Goal: Contribute content

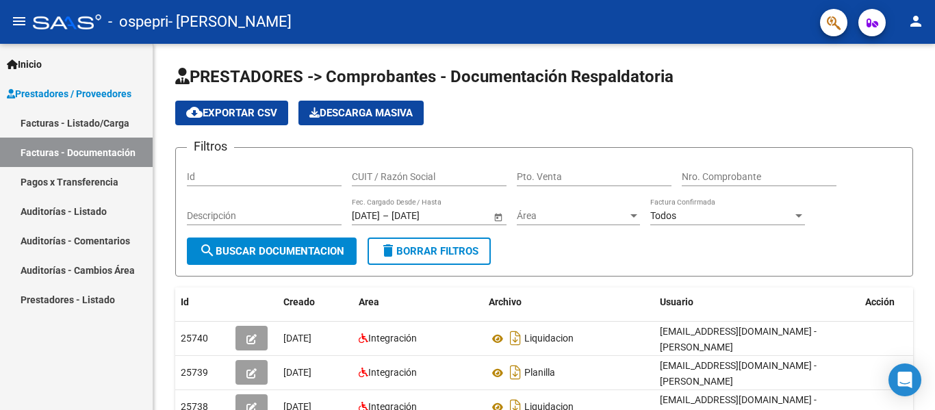
scroll to position [317, 0]
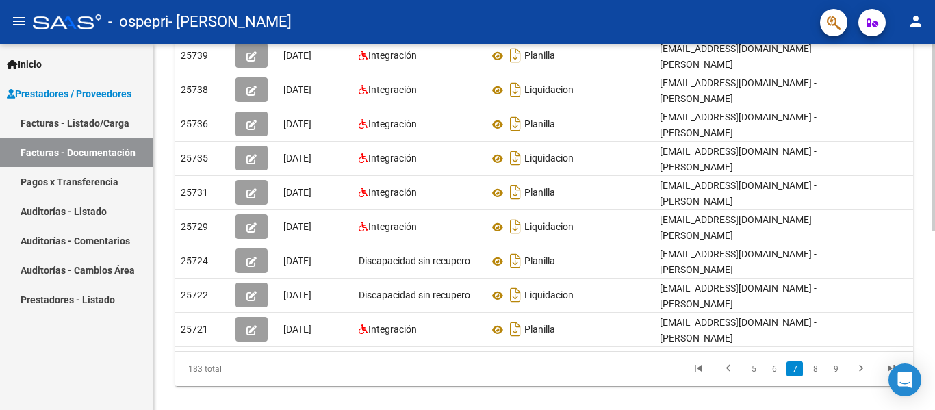
click at [752, 376] on link "5" at bounding box center [753, 368] width 16 height 15
click at [749, 376] on link "3" at bounding box center [753, 368] width 16 height 15
click at [753, 376] on link "1" at bounding box center [753, 368] width 16 height 15
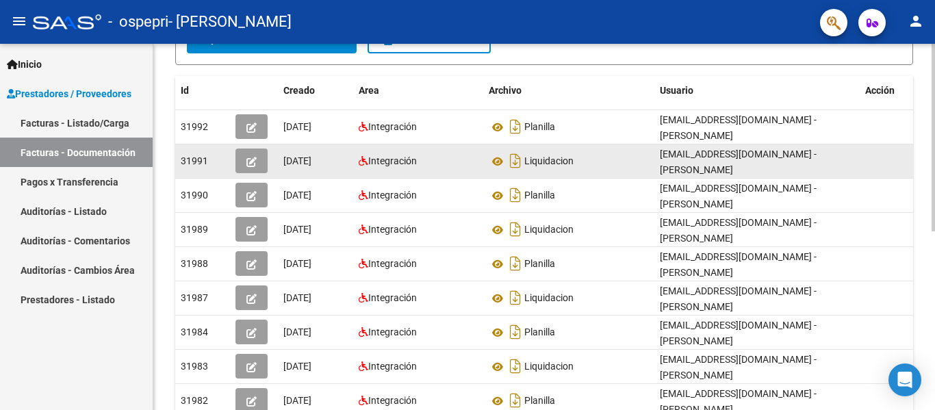
scroll to position [180, 0]
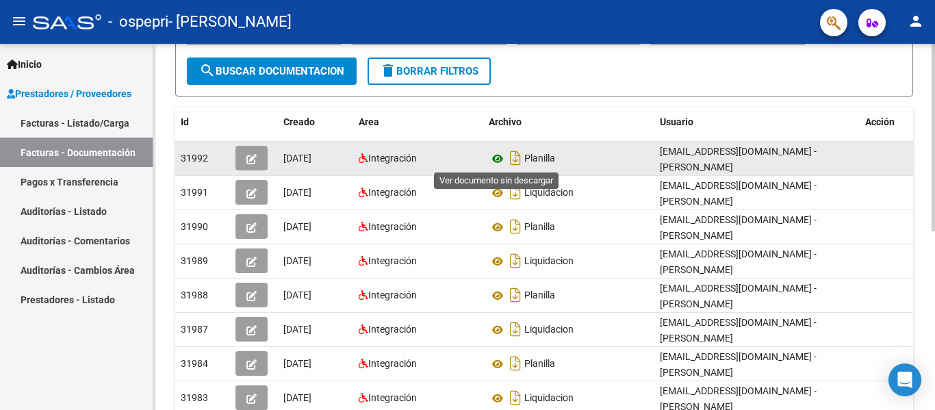
click at [495, 157] on icon at bounding box center [498, 159] width 18 height 16
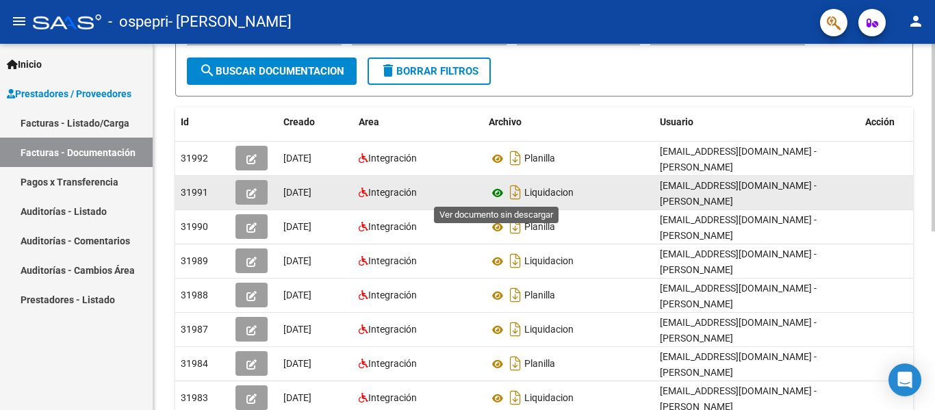
click at [493, 192] on icon at bounding box center [498, 193] width 18 height 16
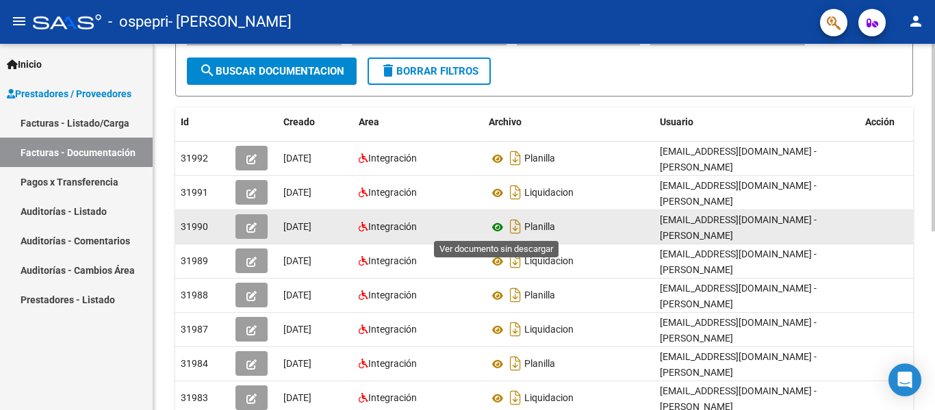
click at [495, 227] on icon at bounding box center [498, 227] width 18 height 16
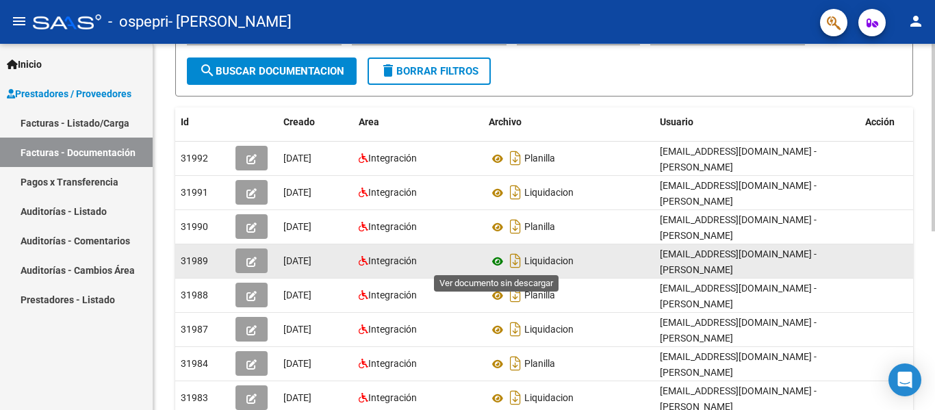
click at [497, 261] on icon at bounding box center [498, 261] width 18 height 16
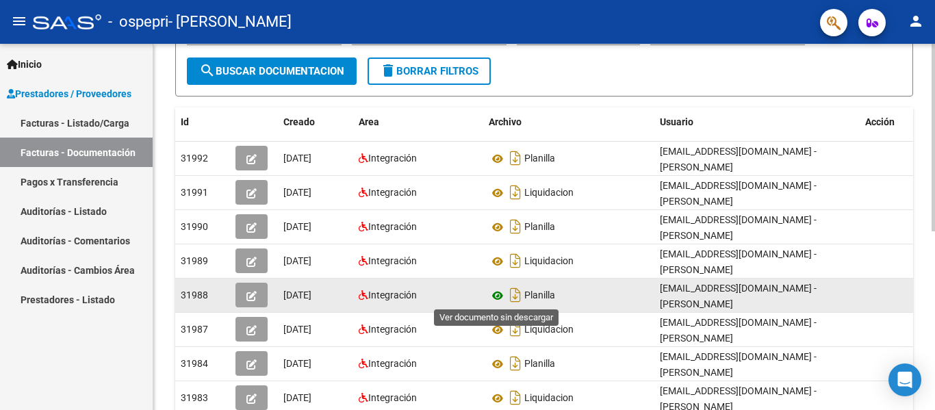
click at [497, 295] on icon at bounding box center [498, 295] width 18 height 16
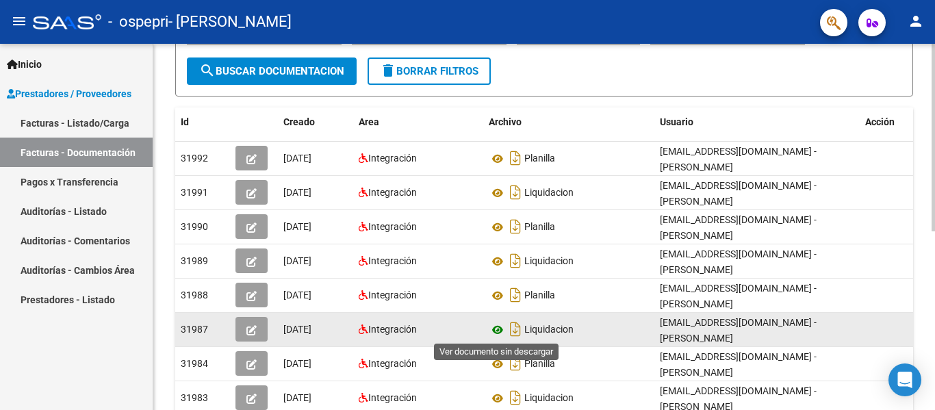
click at [501, 326] on icon at bounding box center [498, 330] width 18 height 16
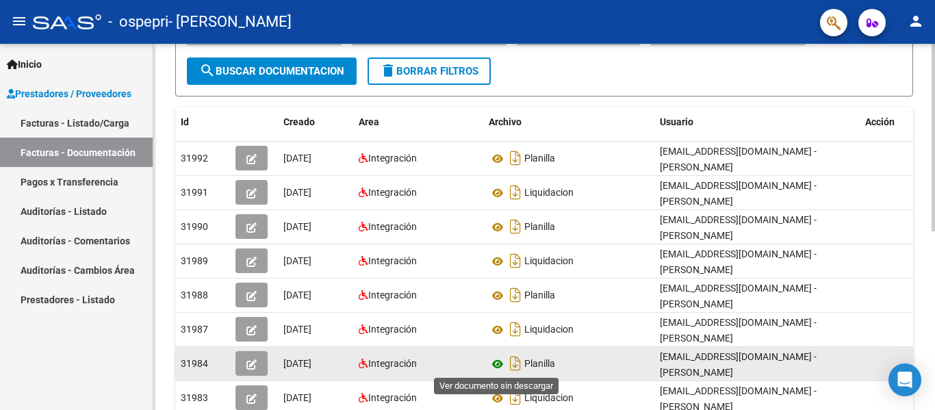
click at [500, 364] on icon at bounding box center [498, 364] width 18 height 16
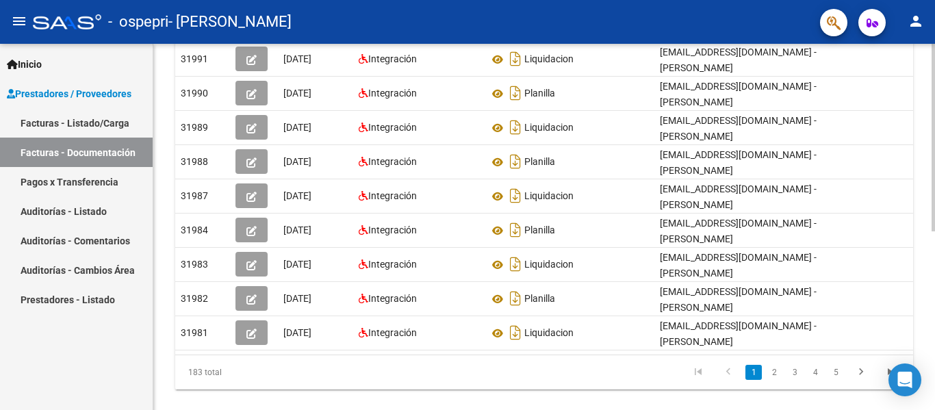
scroll to position [316, 0]
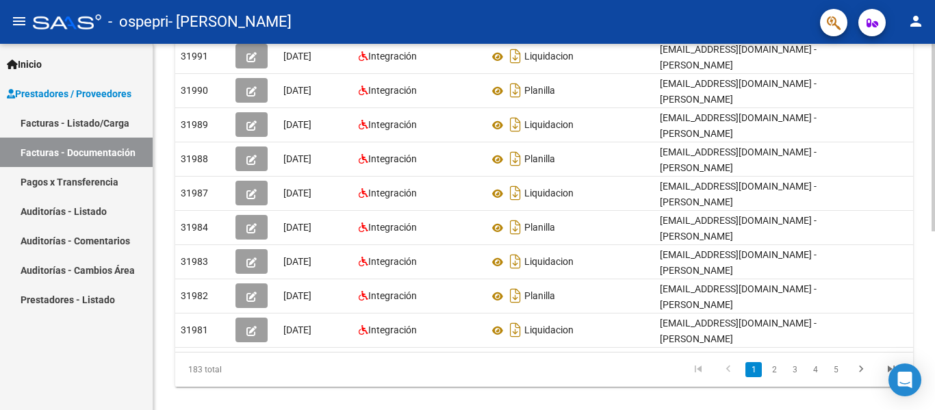
click at [933, 327] on div at bounding box center [932, 305] width 3 height 188
click at [772, 377] on link "2" at bounding box center [774, 369] width 16 height 15
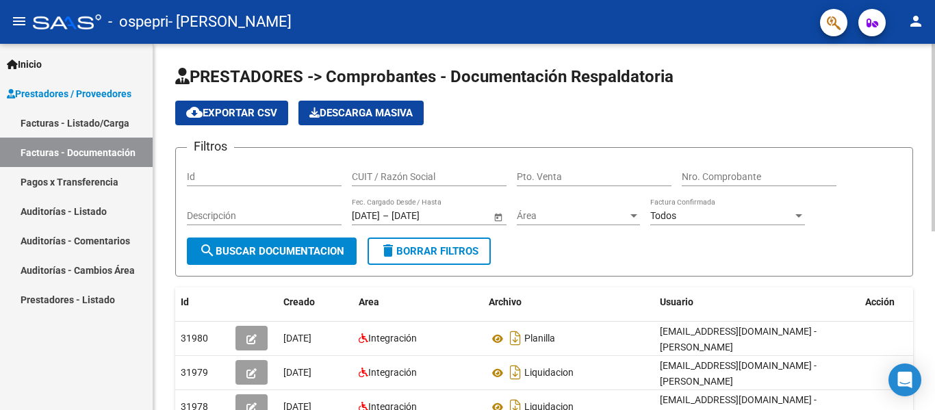
click at [934, 81] on div at bounding box center [932, 227] width 3 height 366
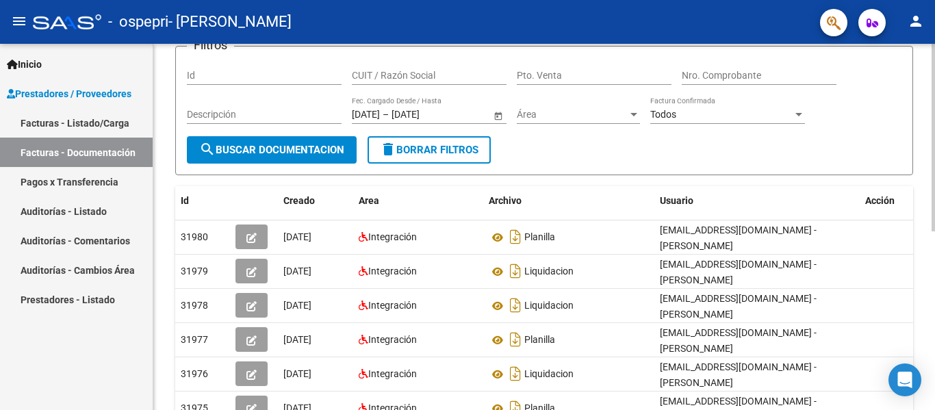
click at [933, 270] on div at bounding box center [932, 191] width 3 height 188
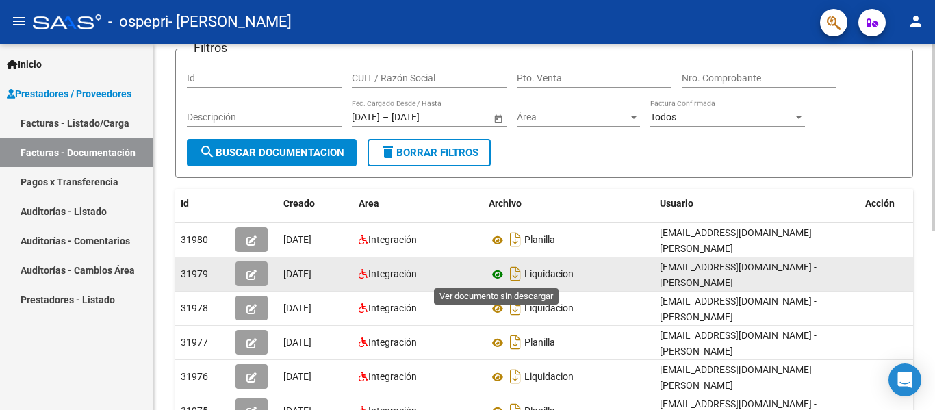
click at [497, 273] on icon at bounding box center [498, 274] width 18 height 16
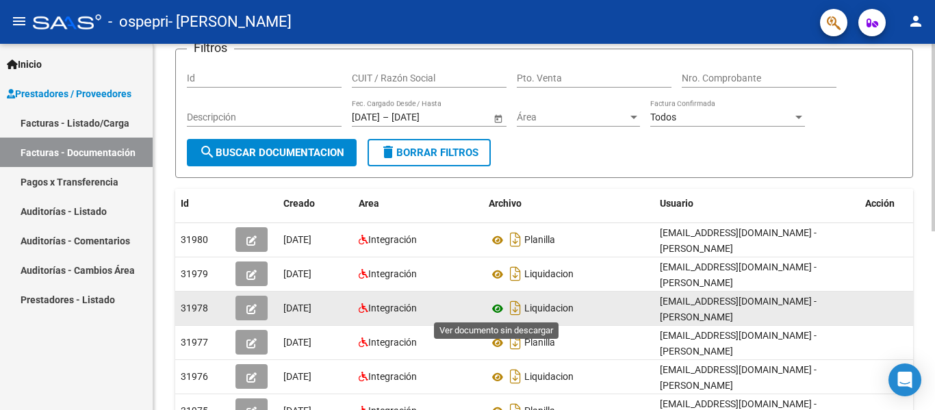
click at [494, 307] on icon at bounding box center [498, 308] width 18 height 16
click at [248, 306] on icon "button" at bounding box center [251, 309] width 10 height 10
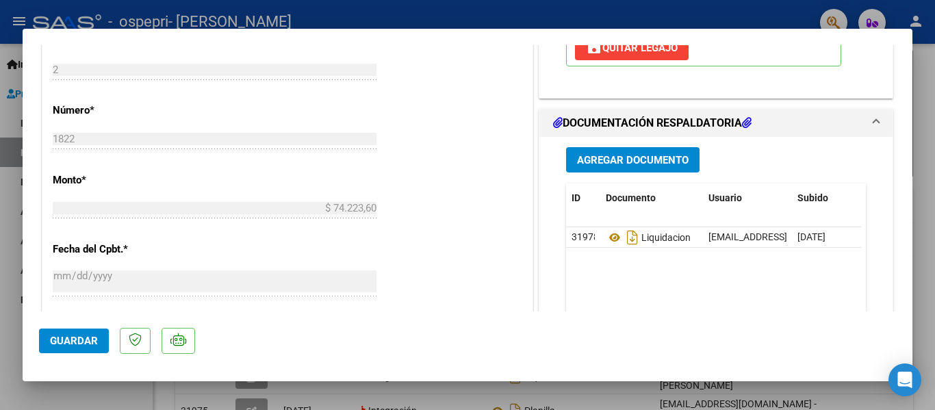
scroll to position [593, 0]
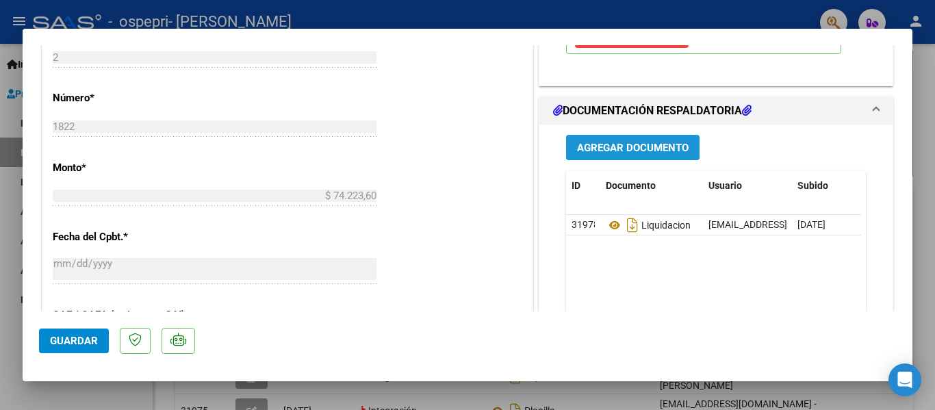
click at [658, 147] on span "Agregar Documento" at bounding box center [633, 148] width 112 height 12
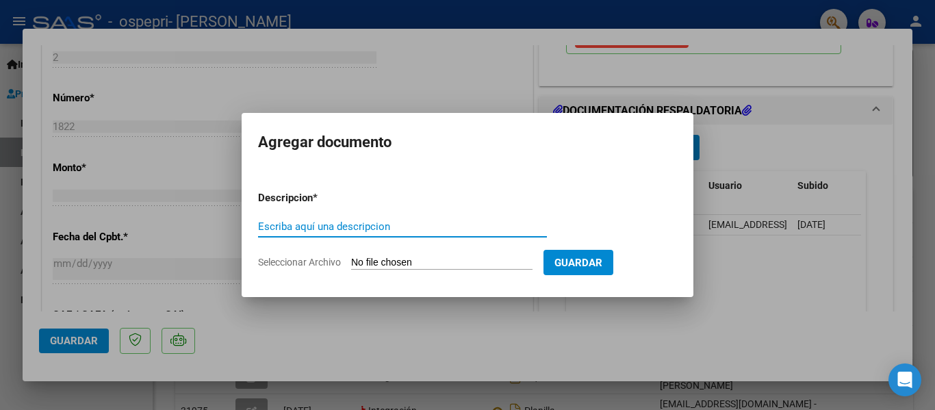
click at [401, 224] on input "Escriba aquí una descripcion" at bounding box center [402, 226] width 289 height 12
type input "planilla"
click at [400, 258] on input "Seleccionar Archivo" at bounding box center [441, 263] width 181 height 13
type input "C:\fakepath\planilla sofi.pdf"
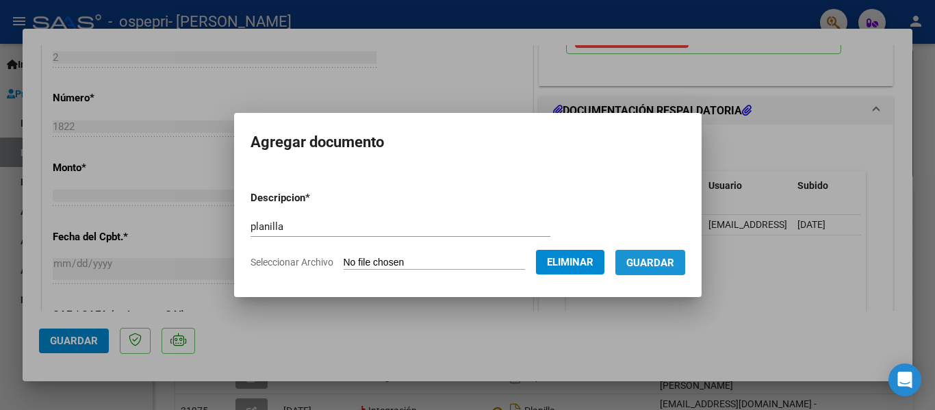
click at [661, 261] on span "Guardar" at bounding box center [650, 263] width 48 height 12
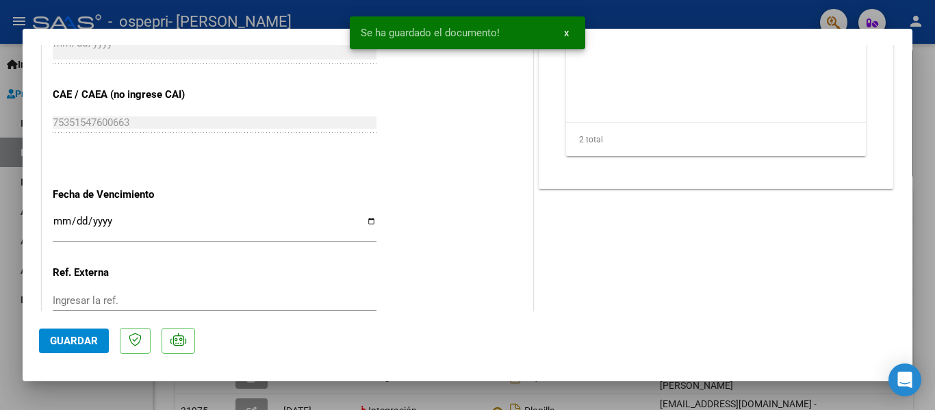
scroll to position [839, 0]
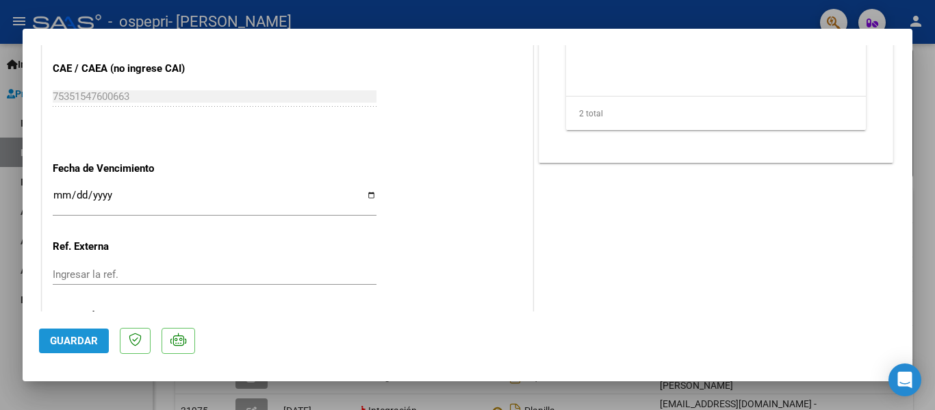
click at [83, 341] on span "Guardar" at bounding box center [74, 341] width 48 height 12
